Goal: Transaction & Acquisition: Purchase product/service

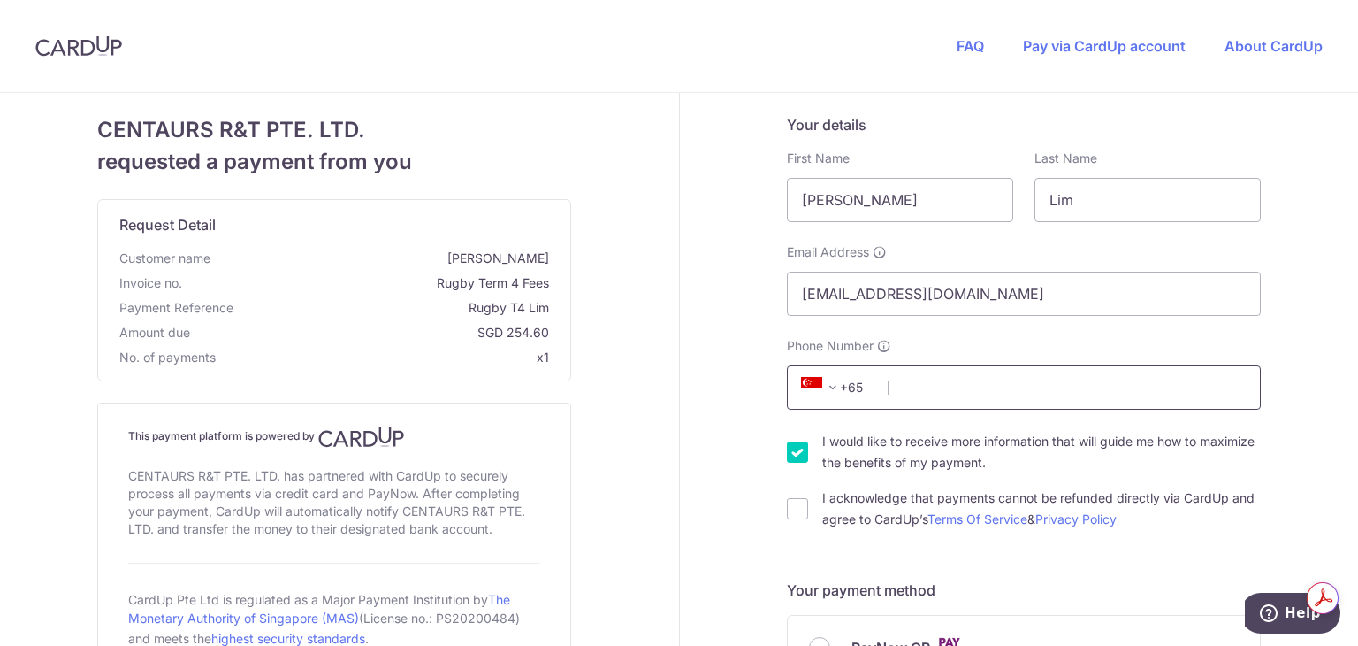
click at [968, 388] on input "Phone Number" at bounding box center [1024, 387] width 474 height 44
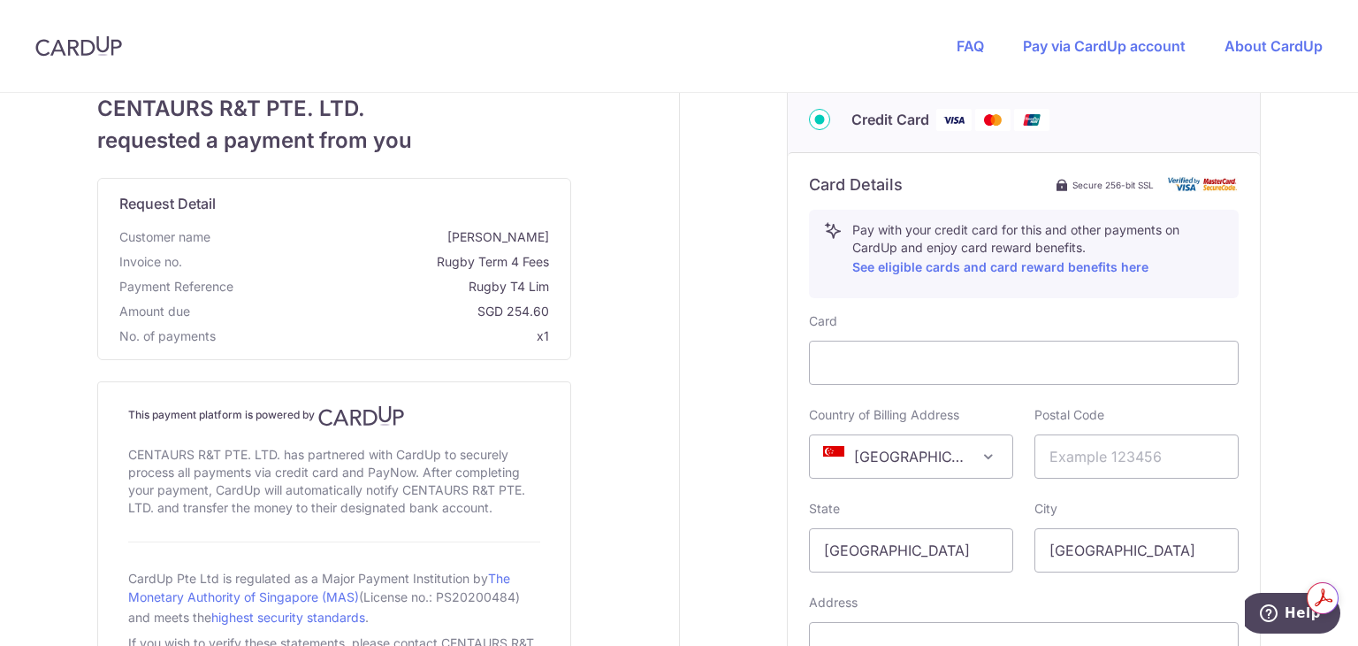
scroll to position [661, 0]
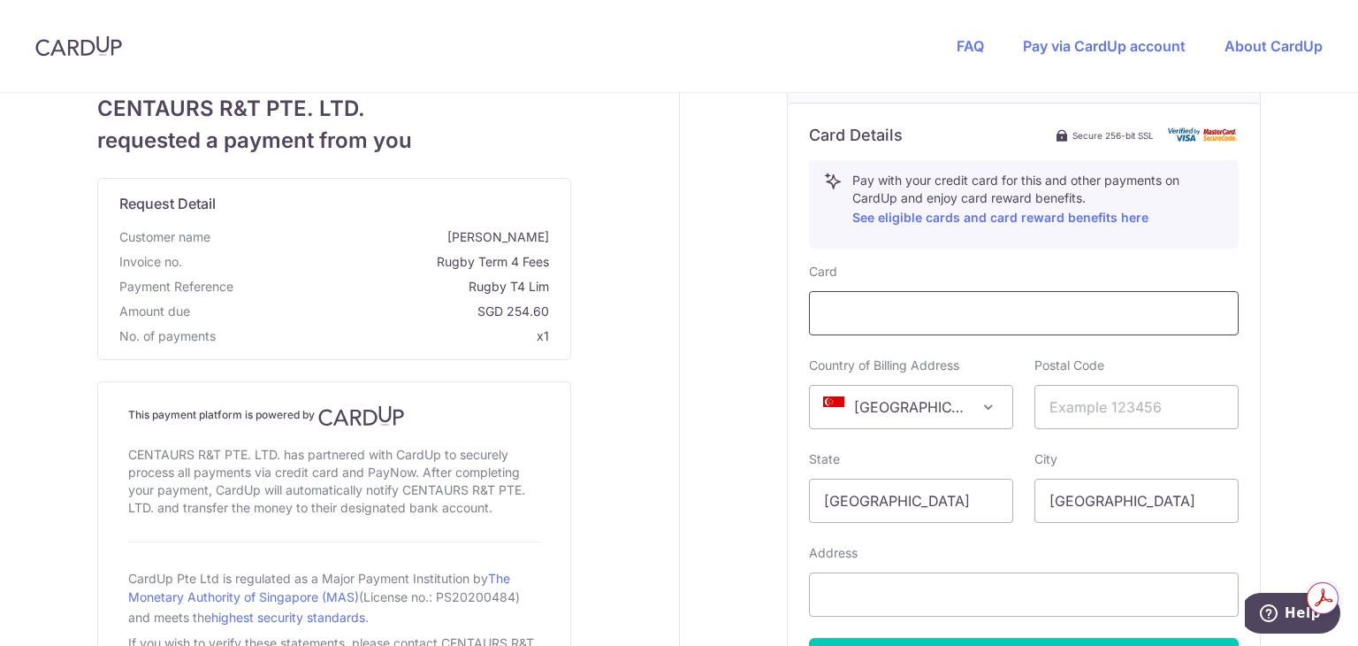
type input "97433345"
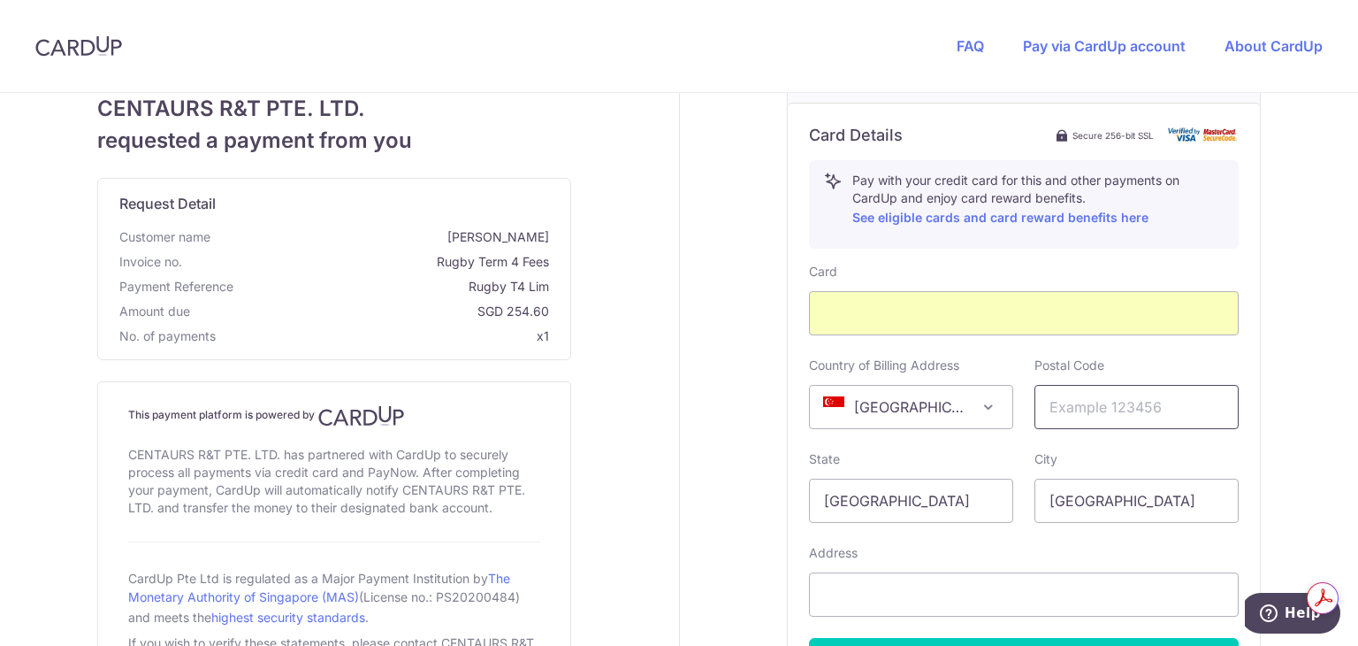
click at [1097, 401] on input "text" at bounding box center [1137, 407] width 204 height 44
type input "599053"
click at [875, 585] on input "text" at bounding box center [1024, 594] width 430 height 44
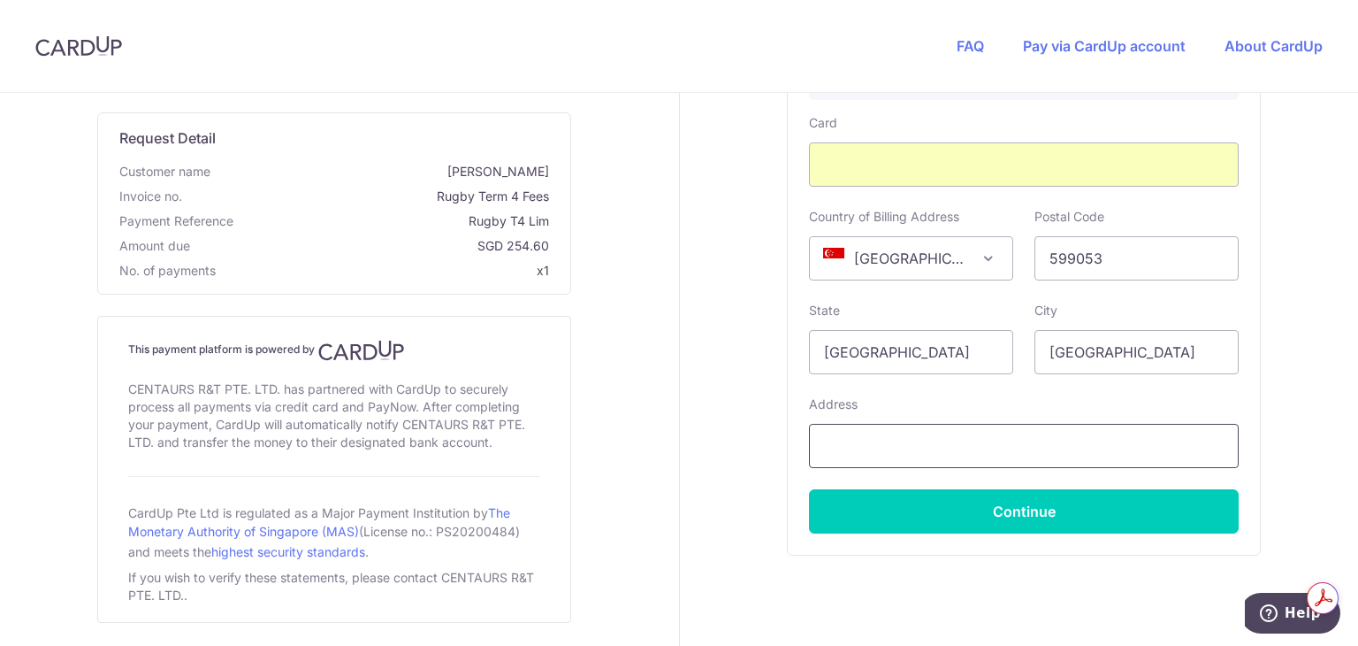
scroll to position [868, 0]
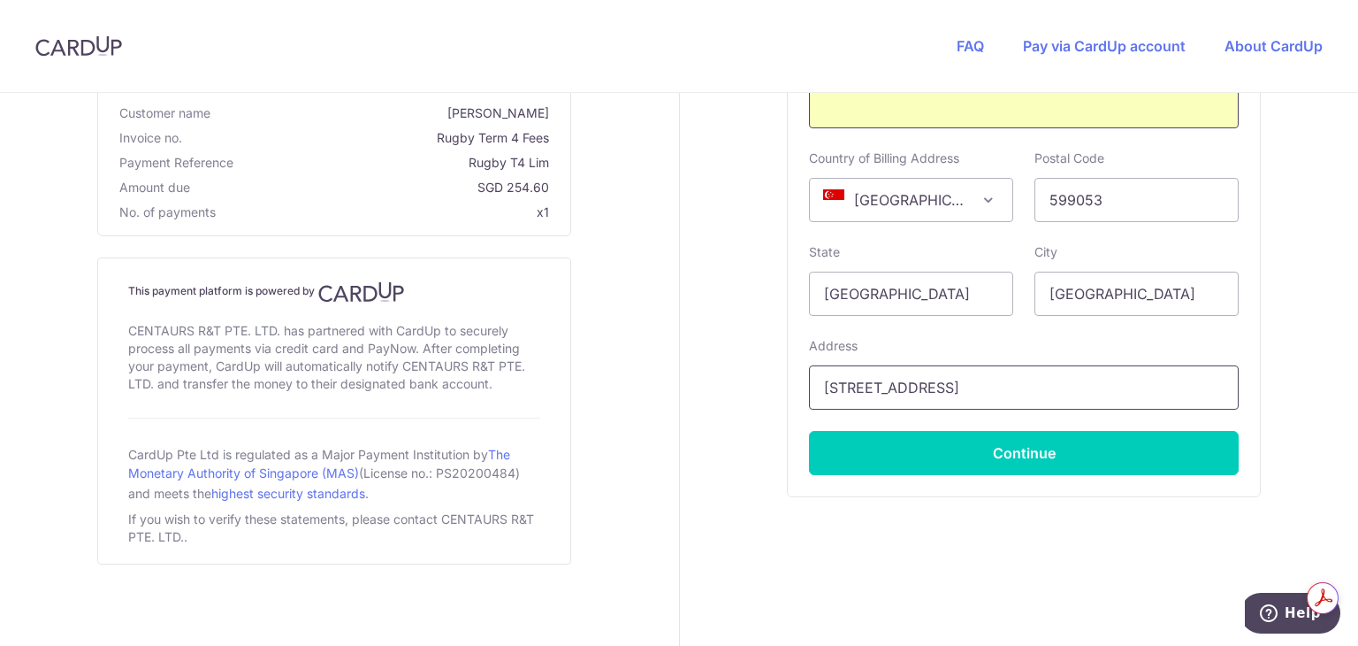
type input "[STREET_ADDRESS]"
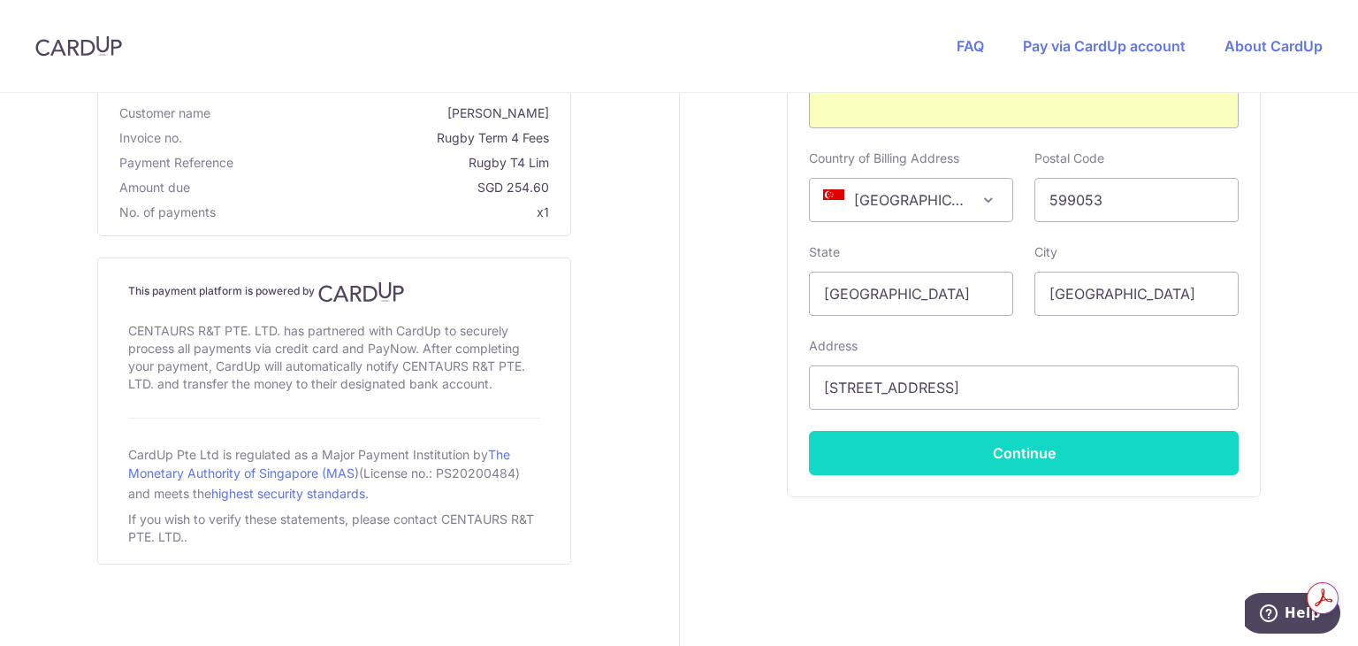
click at [1104, 460] on button "Continue" at bounding box center [1024, 453] width 430 height 44
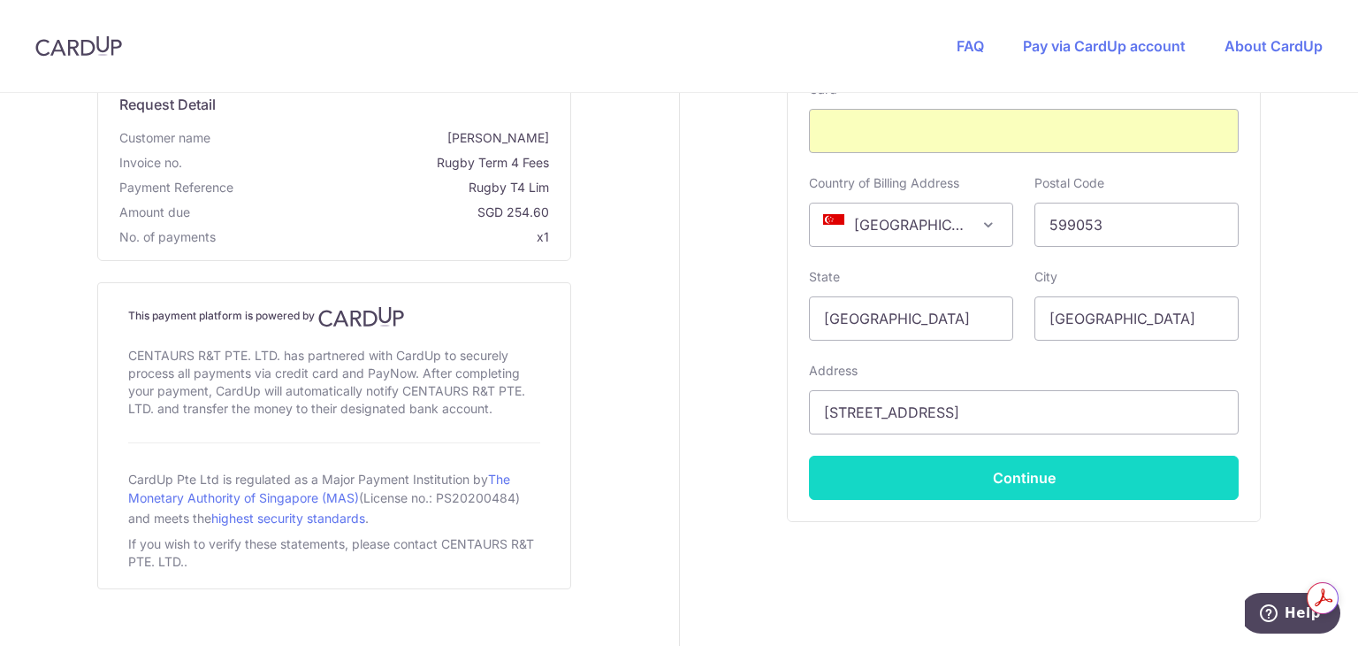
scroll to position [139, 0]
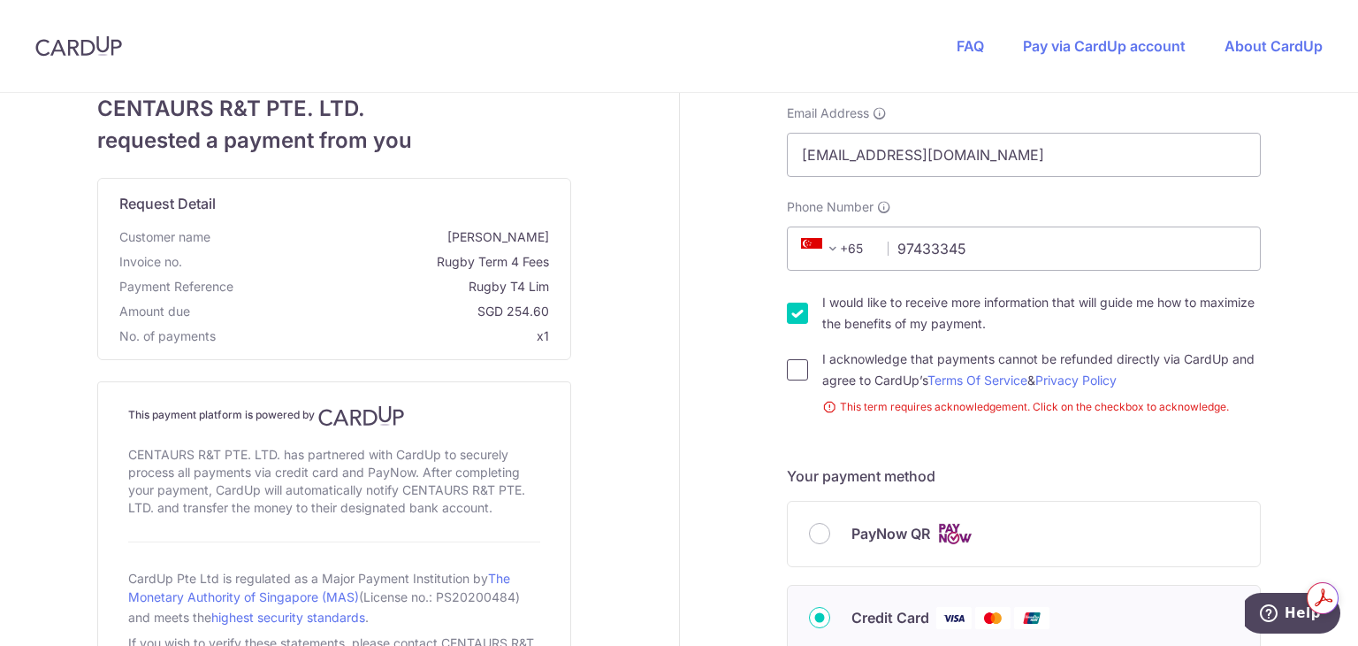
click at [791, 369] on input "I acknowledge that payments cannot be refunded directly via CardUp and agree to…" at bounding box center [797, 369] width 21 height 21
checkbox input "true"
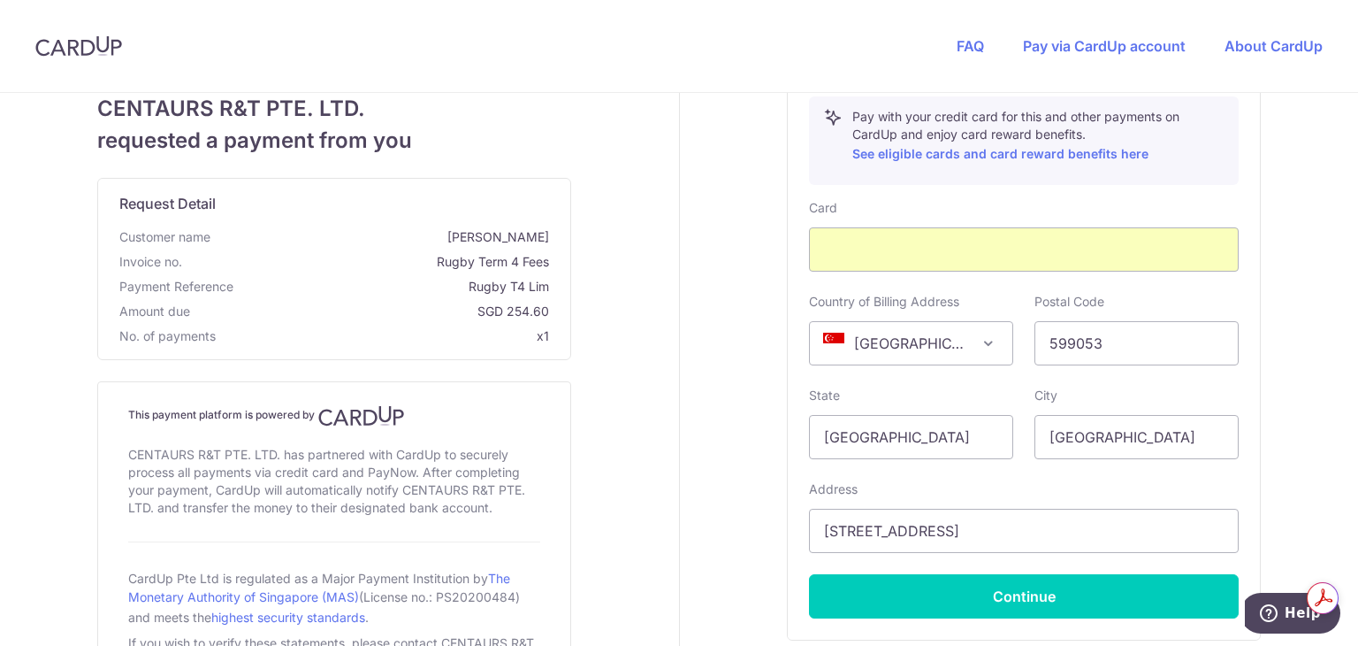
scroll to position [816, 0]
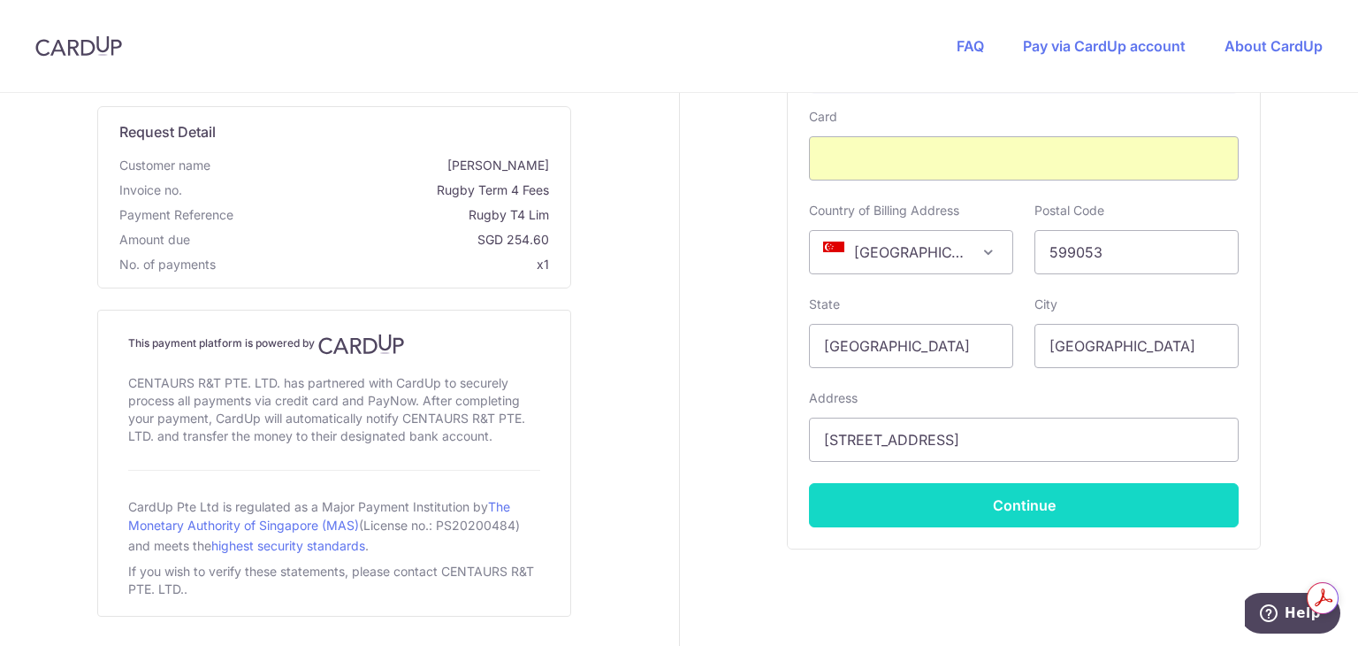
click at [998, 501] on button "Continue" at bounding box center [1024, 505] width 430 height 44
type input "**** 6566"
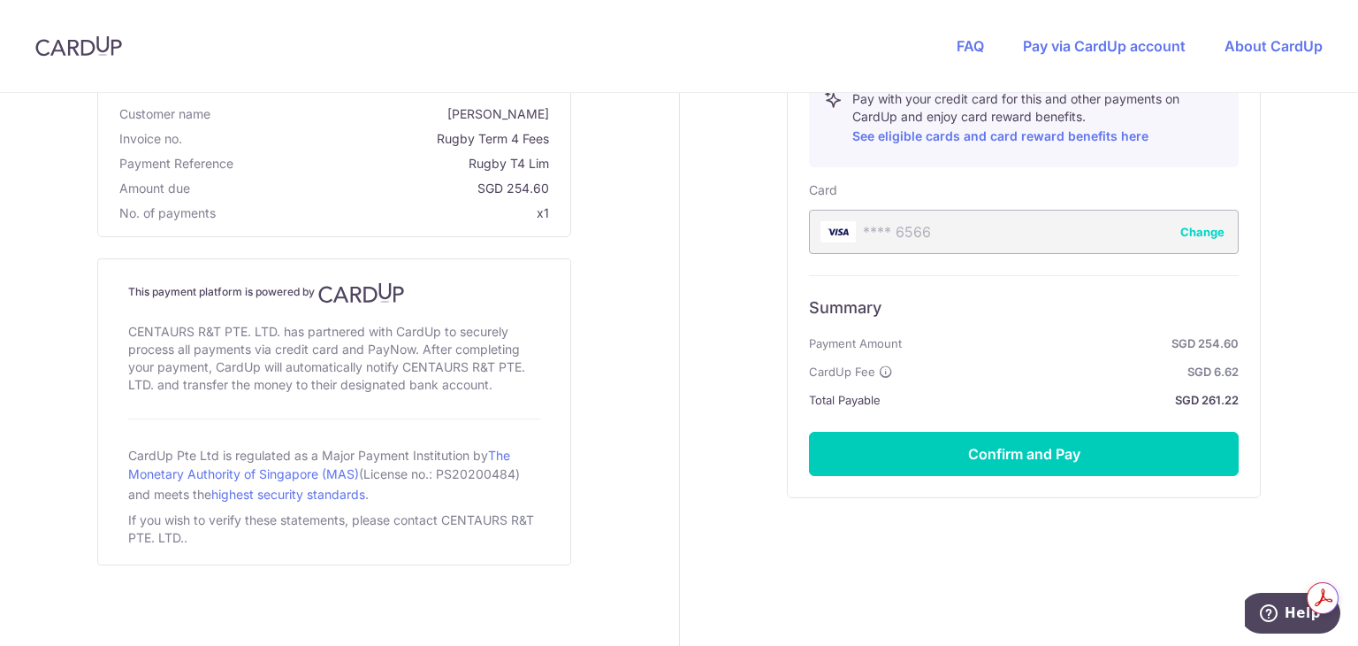
scroll to position [154, 0]
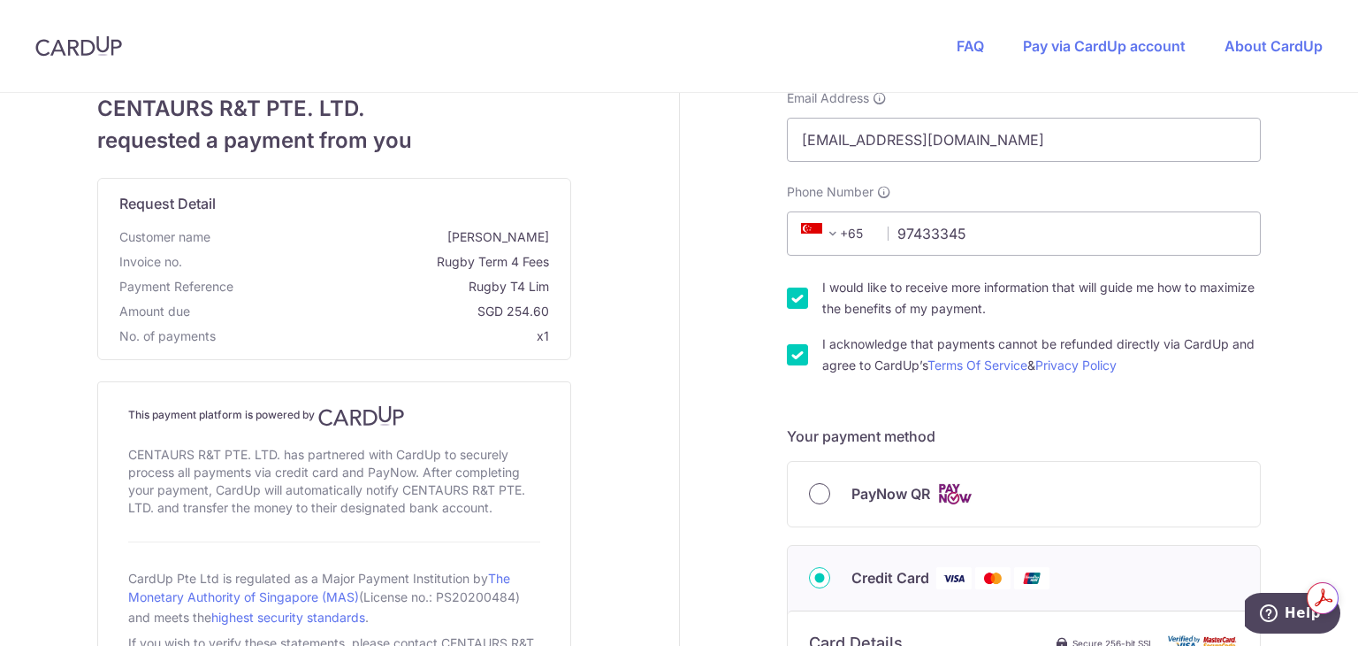
click at [821, 495] on input "PayNow QR" at bounding box center [819, 493] width 21 height 21
radio input "true"
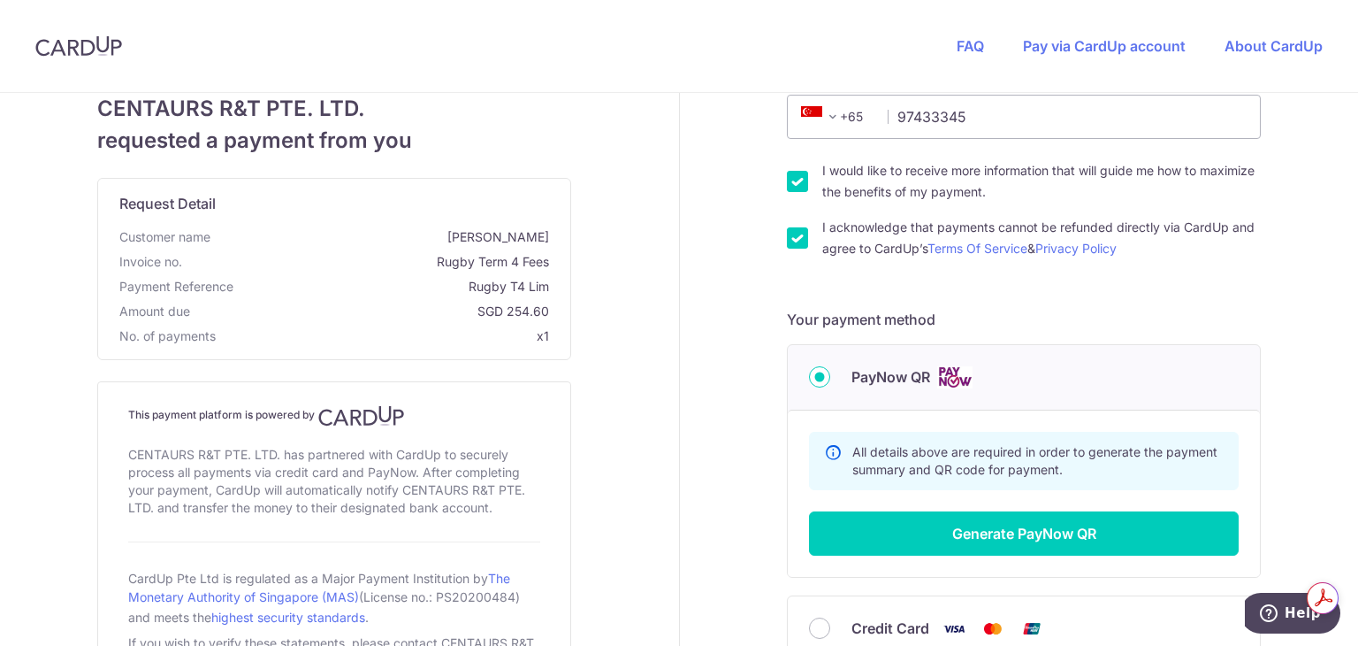
scroll to position [435, 0]
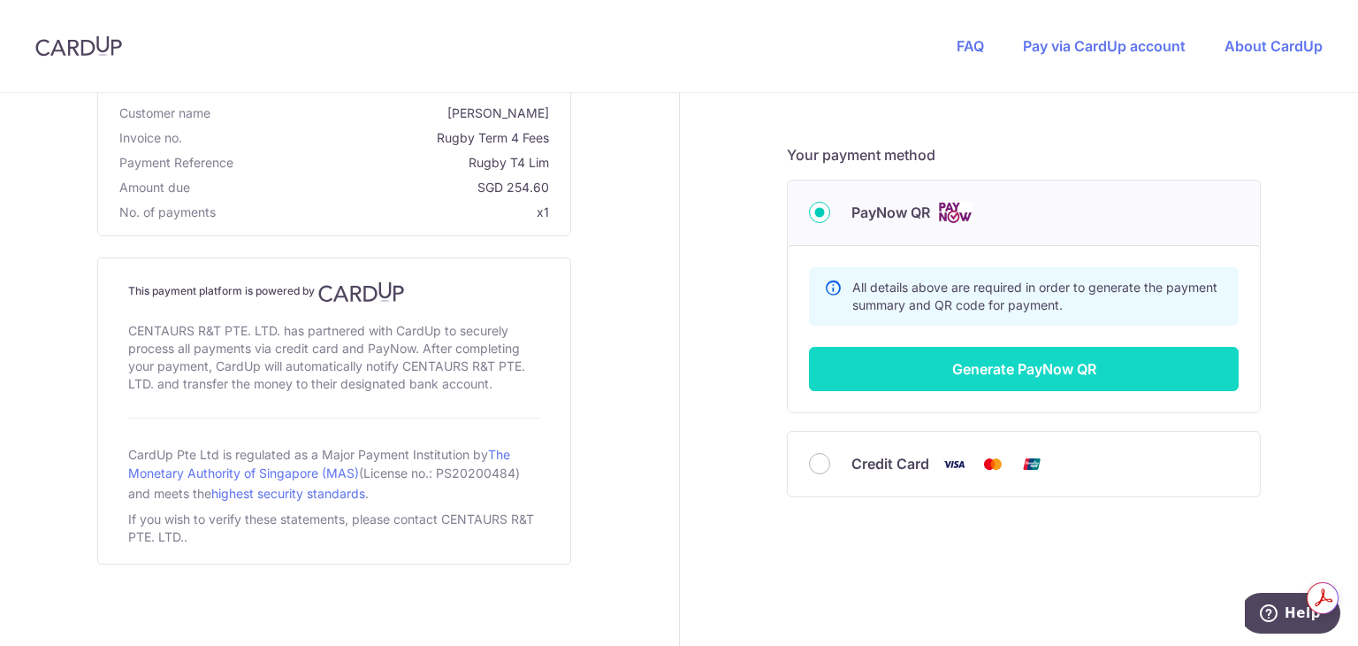
click at [1046, 369] on button "Generate PayNow QR" at bounding box center [1024, 369] width 430 height 44
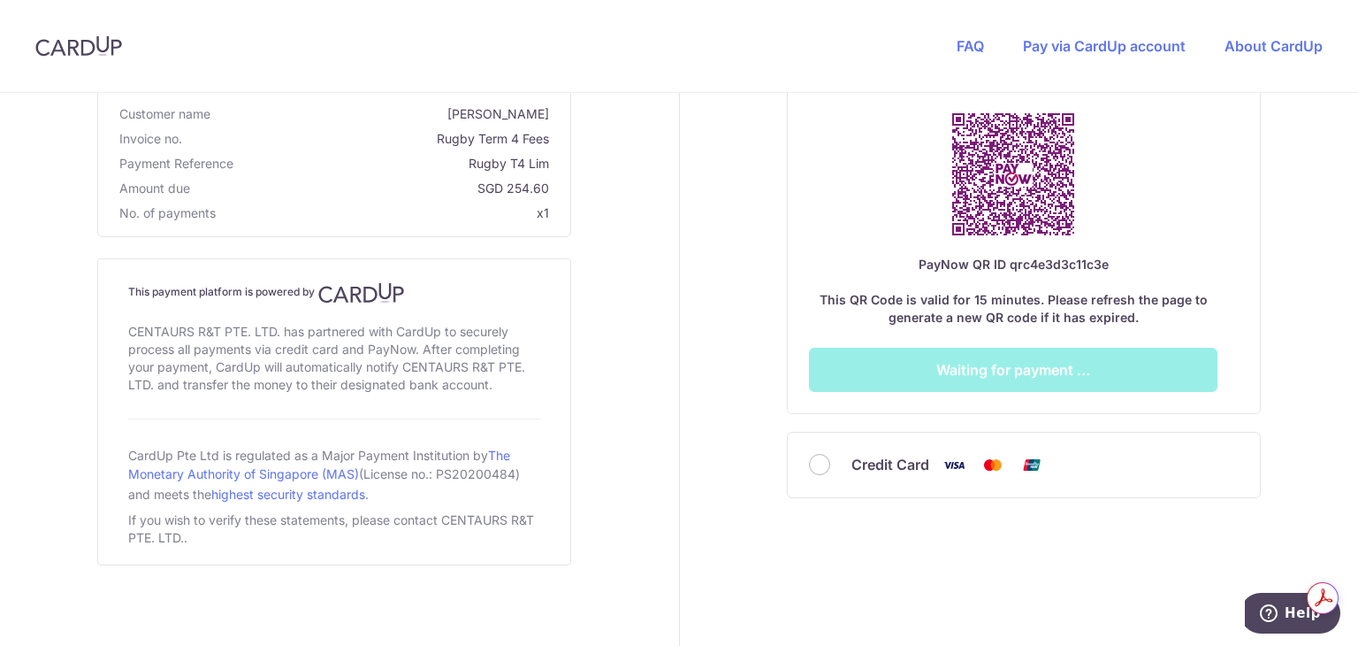
scroll to position [242, 0]
